Goal: Participate in discussion: Engage in conversation with other users on a specific topic

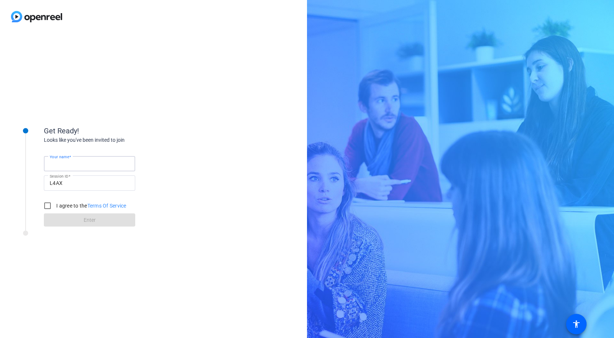
click at [92, 161] on input "Your name" at bounding box center [90, 163] width 80 height 9
type input "[PERSON_NAME]"
click at [49, 207] on input "I agree to the Terms Of Service" at bounding box center [47, 205] width 15 height 15
checkbox input "true"
click at [72, 219] on span at bounding box center [89, 220] width 91 height 18
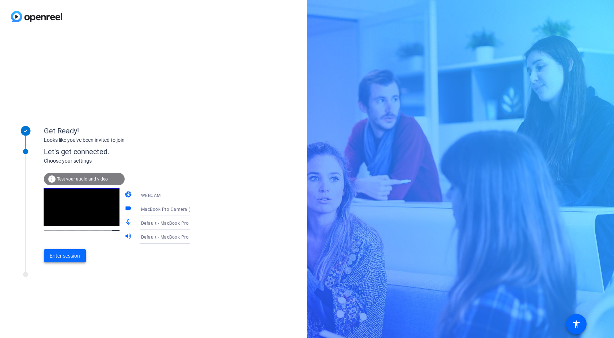
click at [64, 257] on span "Enter session" at bounding box center [65, 256] width 30 height 8
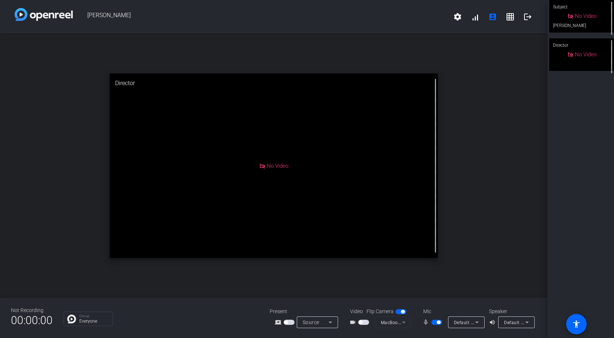
click at [437, 322] on span "button" at bounding box center [438, 322] width 4 height 4
click at [433, 322] on span "button" at bounding box center [433, 322] width 4 height 4
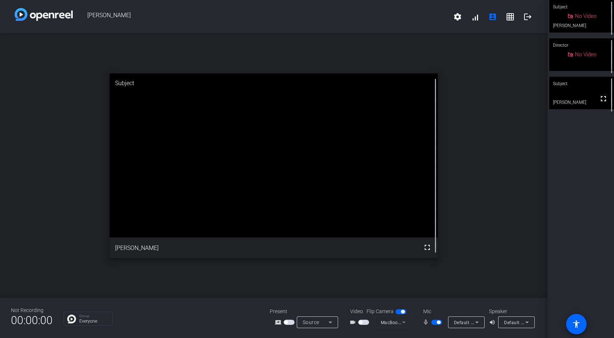
click at [360, 322] on span "button" at bounding box center [360, 322] width 4 height 4
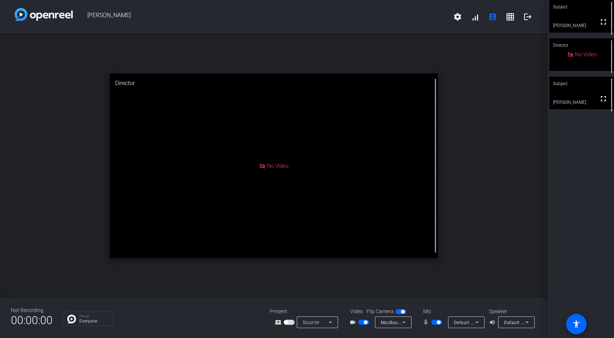
click at [593, 93] on video at bounding box center [581, 93] width 65 height 33
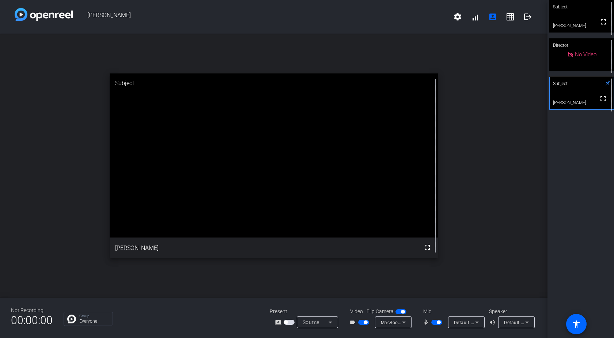
click at [437, 323] on span "button" at bounding box center [438, 322] width 4 height 4
click at [365, 322] on span "button" at bounding box center [365, 322] width 4 height 4
click at [434, 320] on span "button" at bounding box center [436, 322] width 11 height 5
click at [433, 320] on span "button" at bounding box center [436, 322] width 11 height 5
click at [433, 320] on span "button" at bounding box center [433, 322] width 4 height 4
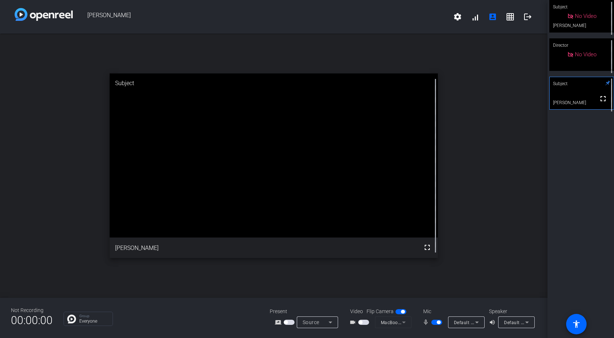
click at [439, 322] on span "button" at bounding box center [438, 322] width 4 height 4
click at [435, 322] on span "button" at bounding box center [436, 322] width 11 height 5
click at [434, 322] on span "button" at bounding box center [433, 322] width 4 height 4
click at [437, 322] on span "button" at bounding box center [438, 322] width 4 height 4
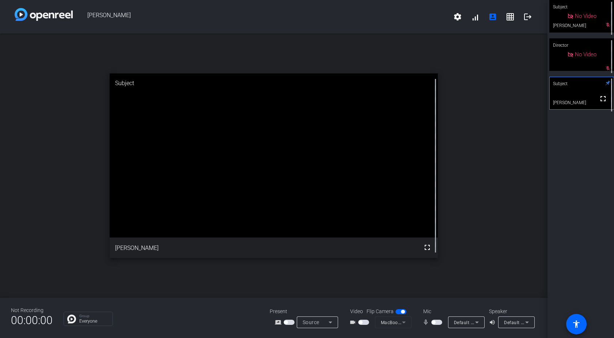
click at [433, 321] on span "button" at bounding box center [433, 322] width 4 height 4
